Goal: Go to known website: Access a specific website the user already knows

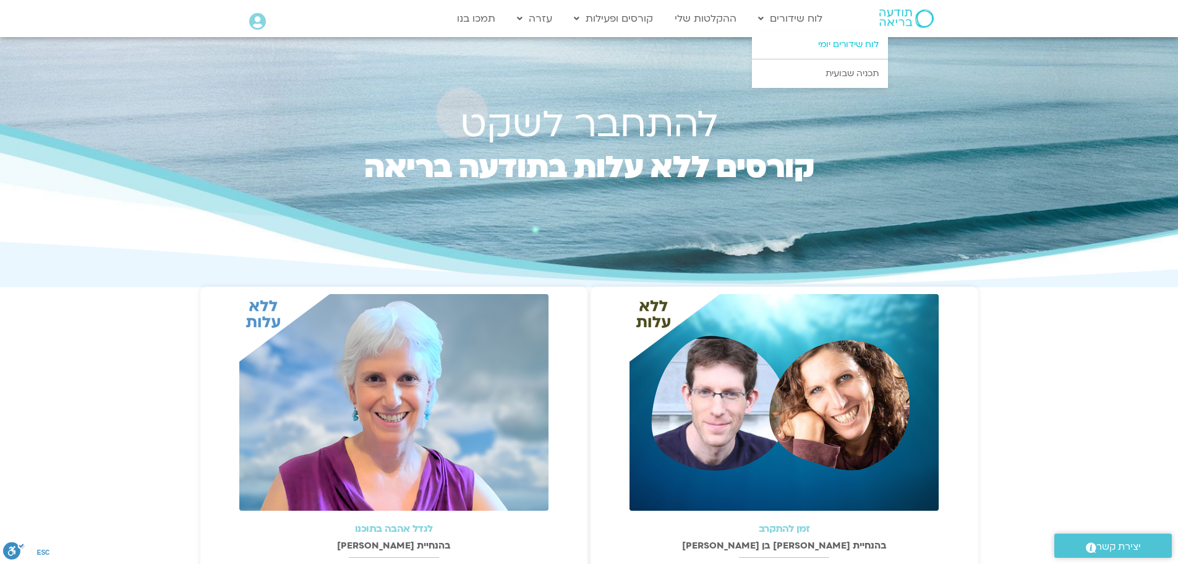
click at [833, 41] on link "לוח שידורים יומי" at bounding box center [820, 44] width 136 height 28
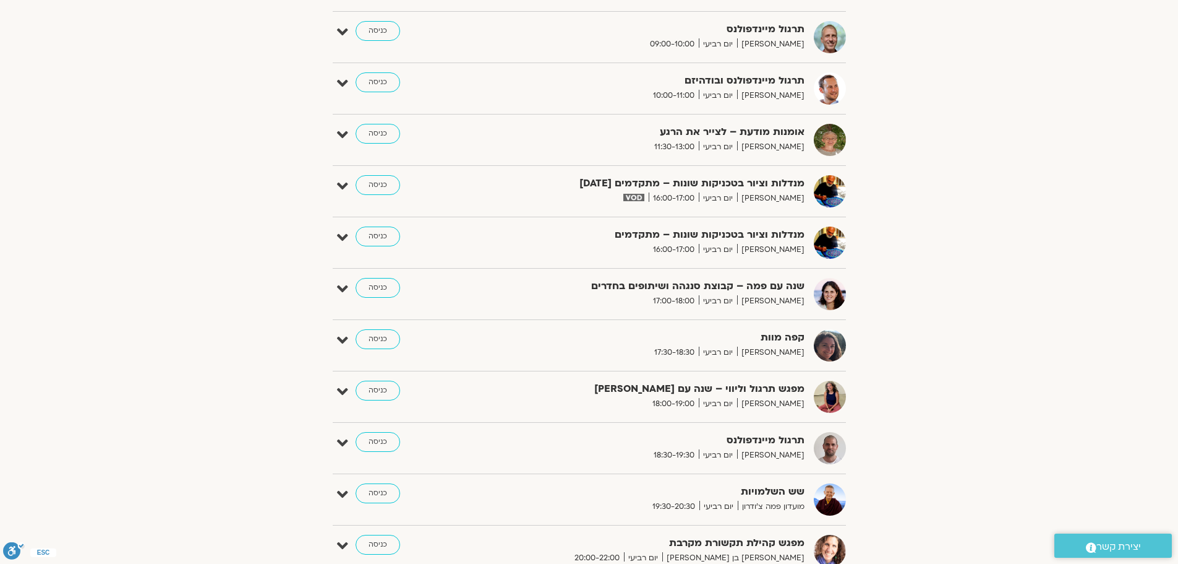
scroll to position [448, 0]
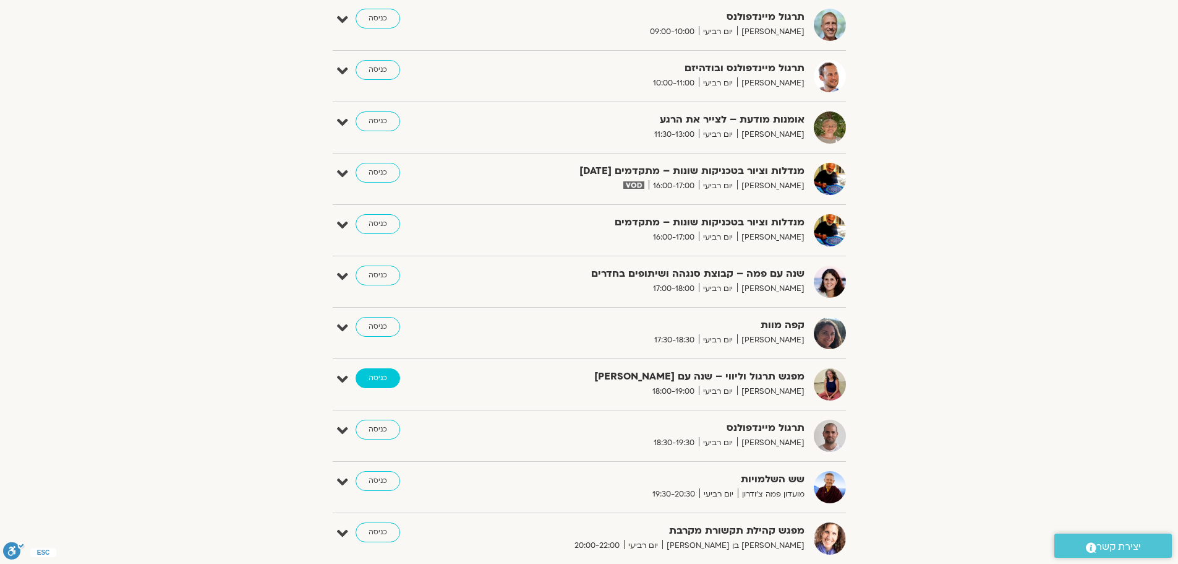
click at [379, 376] on link "כניסה" at bounding box center [378, 378] width 45 height 20
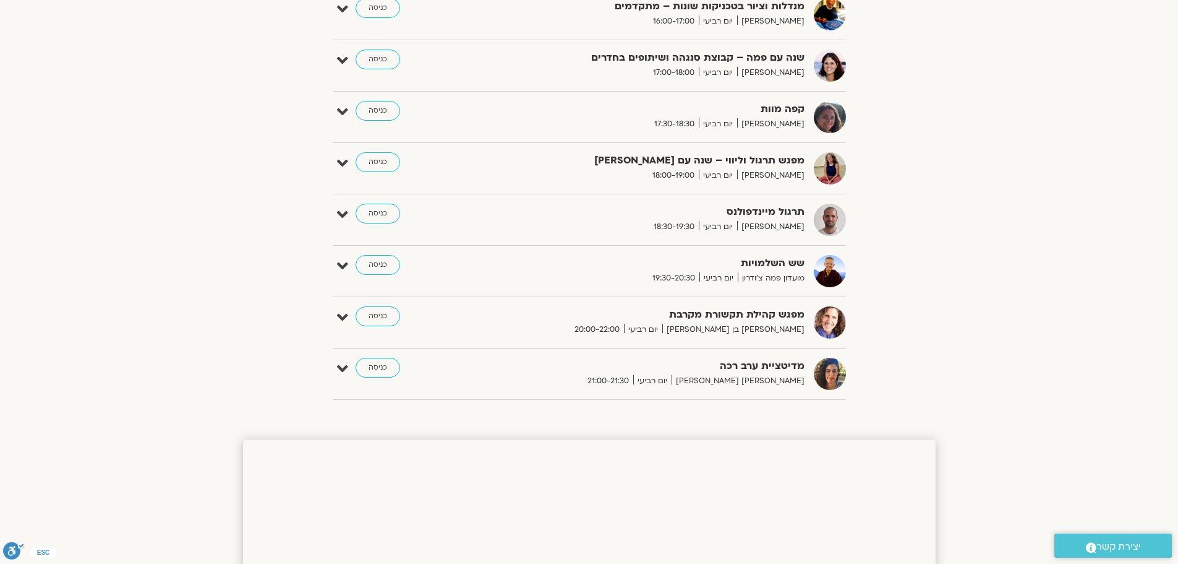
scroll to position [665, 0]
click at [388, 264] on link "כניסה" at bounding box center [378, 264] width 45 height 20
